Goal: Find specific page/section: Find specific page/section

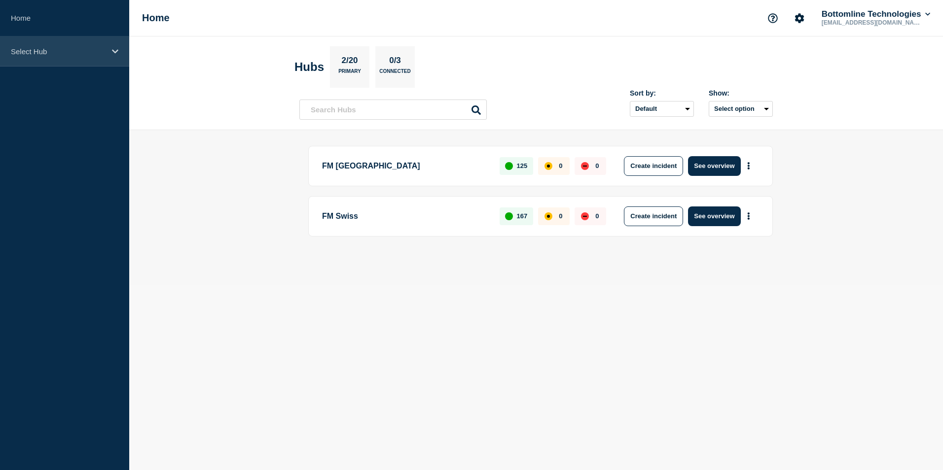
click at [101, 55] on p "Select Hub" at bounding box center [58, 51] width 95 height 8
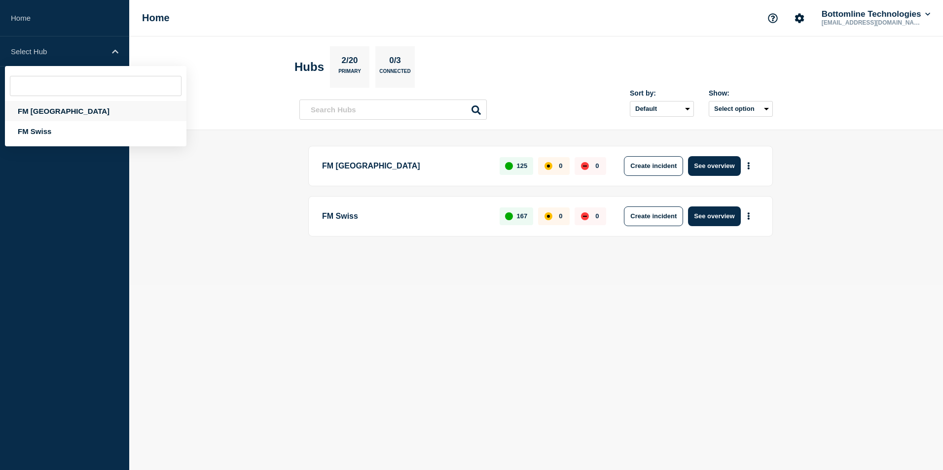
click at [44, 108] on div "FM [GEOGRAPHIC_DATA]" at bounding box center [95, 111] width 181 height 20
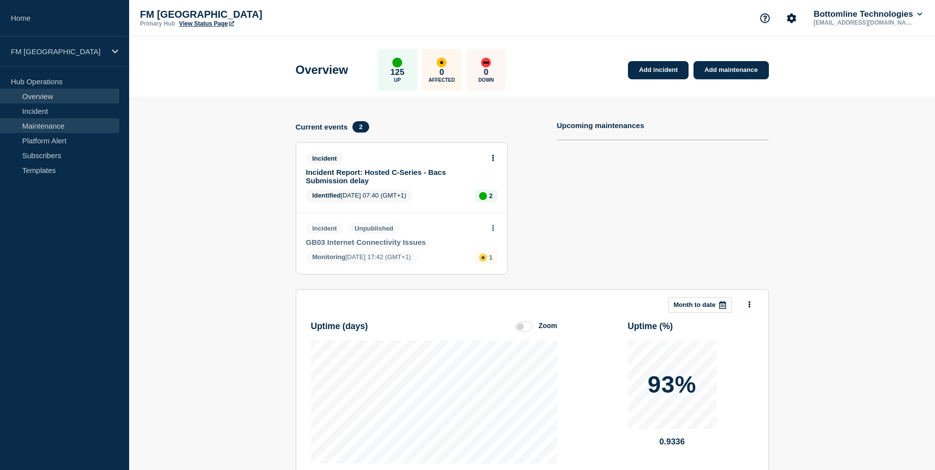
click at [57, 130] on link "Maintenance" at bounding box center [59, 125] width 119 height 15
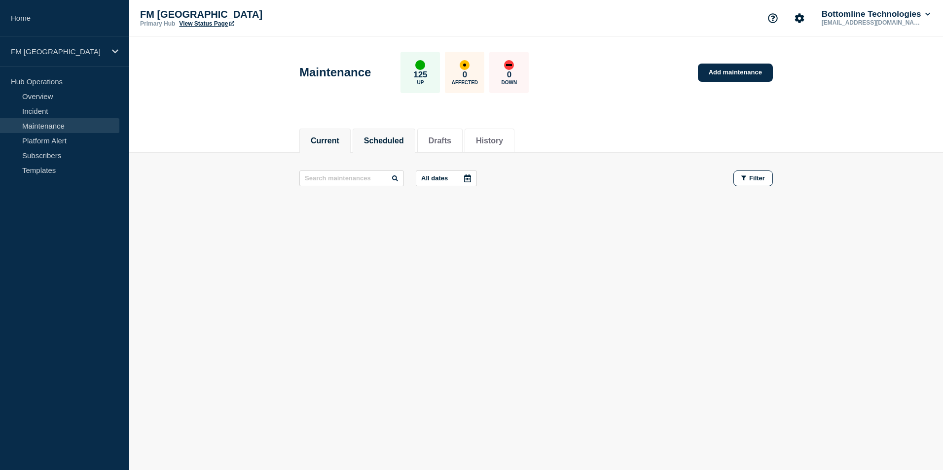
click at [389, 139] on button "Scheduled" at bounding box center [384, 141] width 40 height 9
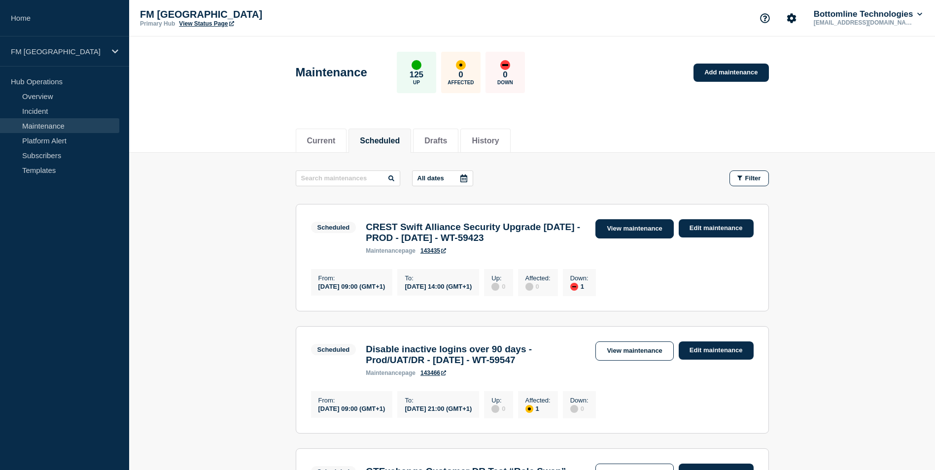
click at [607, 232] on link "View maintenance" at bounding box center [634, 228] width 78 height 19
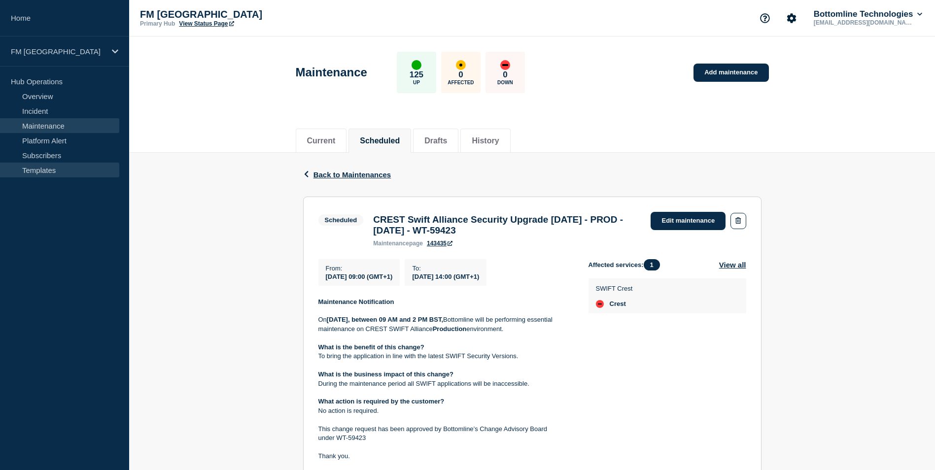
click at [49, 171] on link "Templates" at bounding box center [59, 170] width 119 height 15
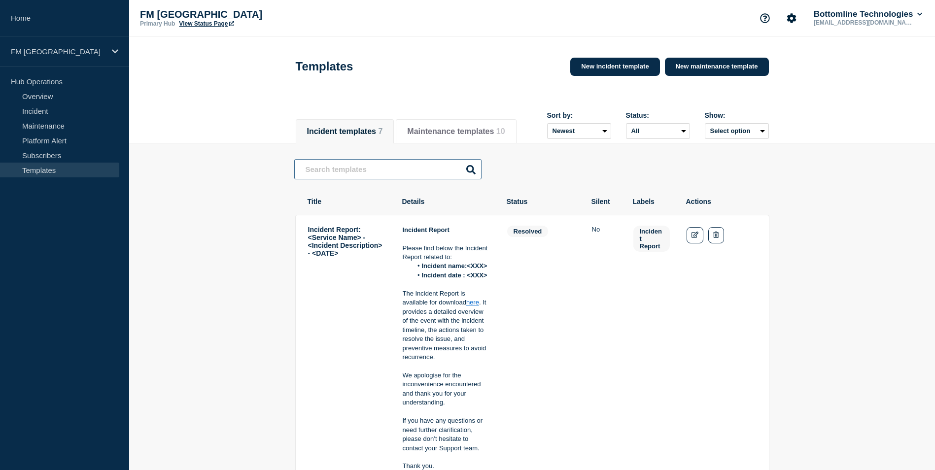
click at [401, 174] on input "text" at bounding box center [387, 169] width 187 height 20
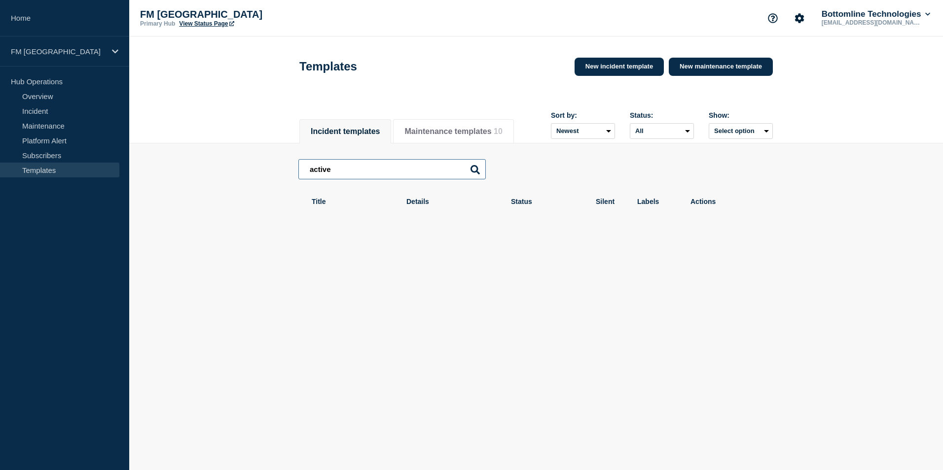
click at [468, 171] on input "active" at bounding box center [391, 169] width 187 height 20
type input "active"
click at [474, 171] on icon at bounding box center [474, 169] width 9 height 9
click at [453, 127] on button "Maintenance templates 10" at bounding box center [453, 131] width 98 height 9
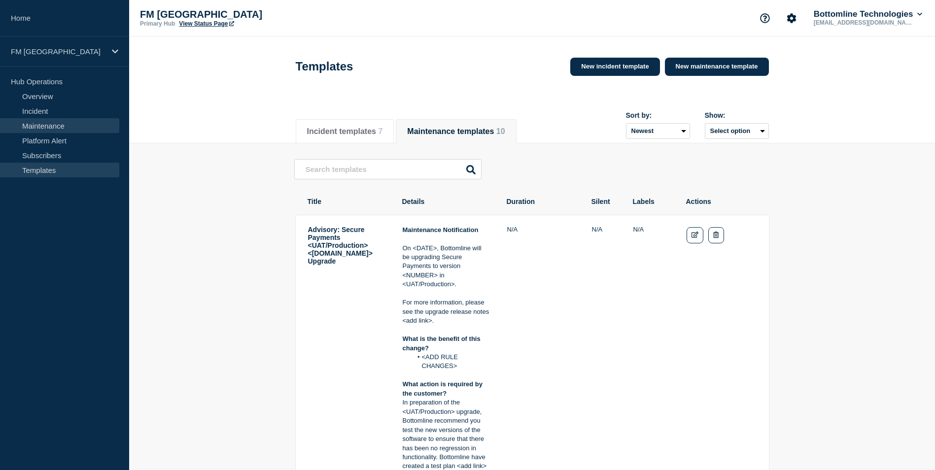
click at [55, 128] on link "Maintenance" at bounding box center [59, 125] width 119 height 15
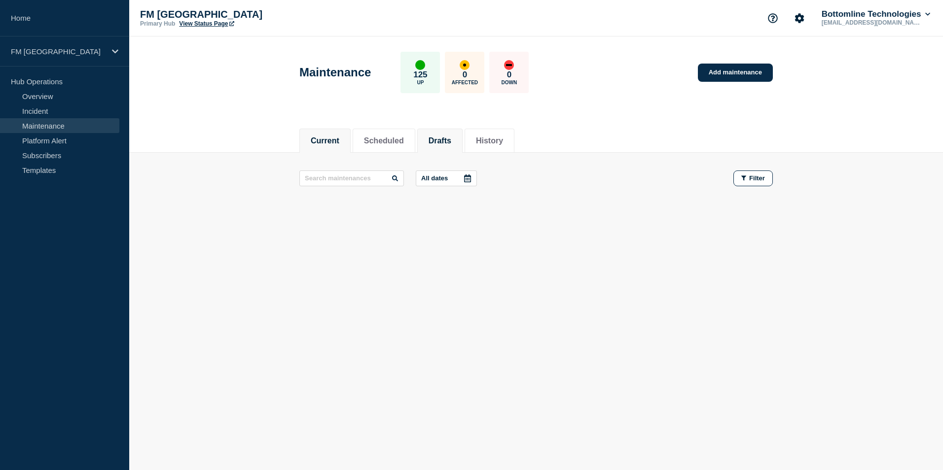
click at [451, 143] on button "Drafts" at bounding box center [439, 141] width 23 height 9
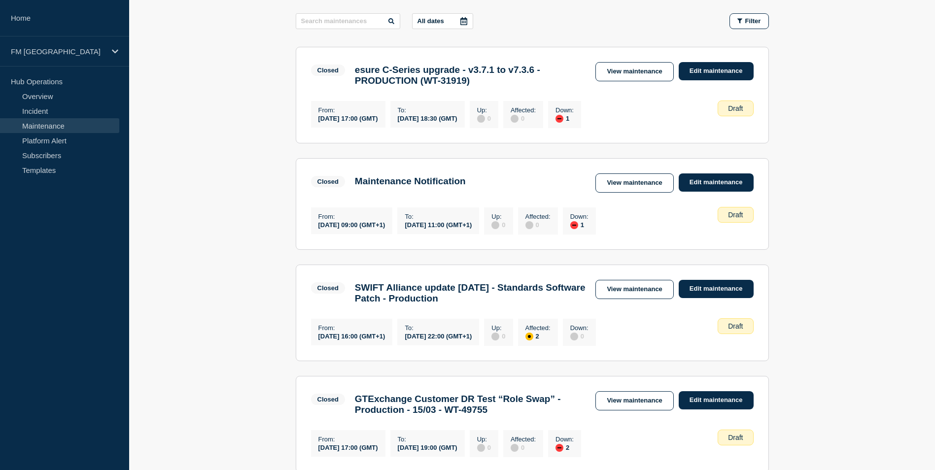
scroll to position [197, 0]
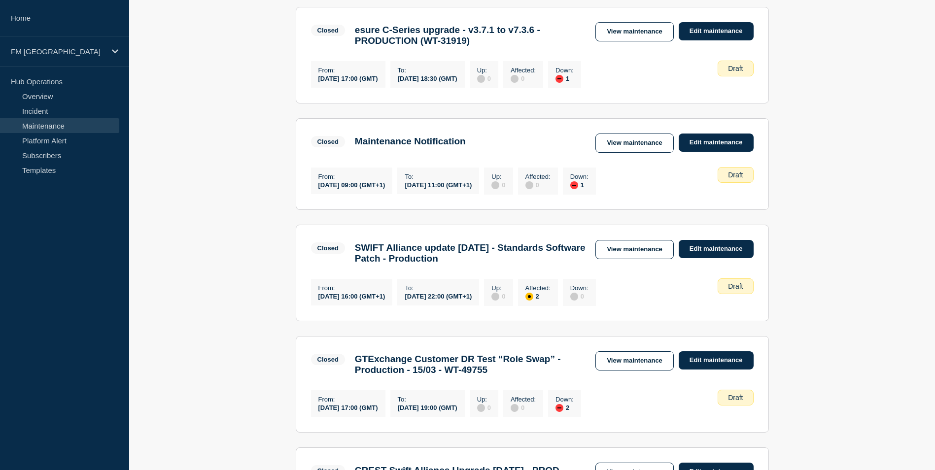
click at [619, 256] on link "View maintenance" at bounding box center [634, 249] width 78 height 19
